Goal: Find specific page/section: Find specific page/section

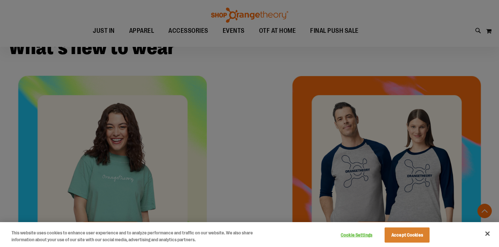
click at [250, 141] on div at bounding box center [249, 123] width 499 height 247
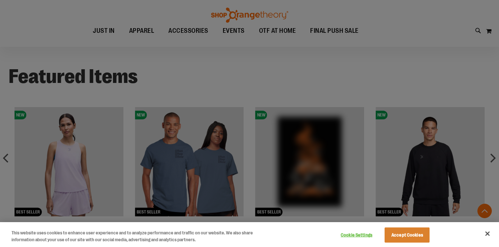
scroll to position [530, 0]
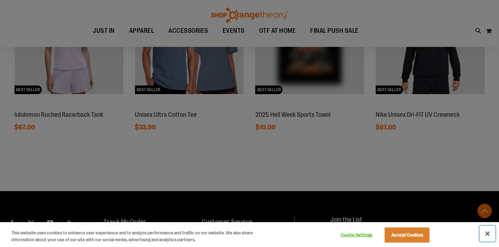
click at [490, 235] on button "Close" at bounding box center [488, 233] width 16 height 16
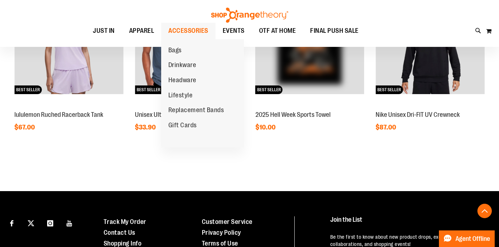
click at [185, 31] on span "ACCESSORIES" at bounding box center [188, 31] width 40 height 16
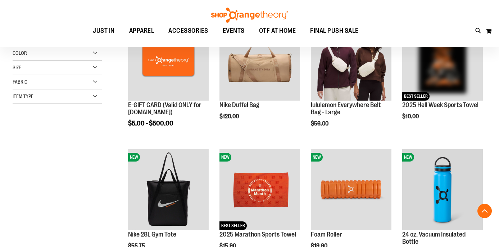
scroll to position [225, 0]
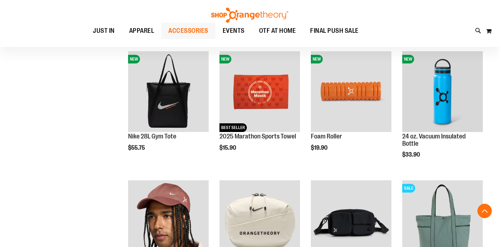
scroll to position [344, 0]
